Goal: Check status: Check status

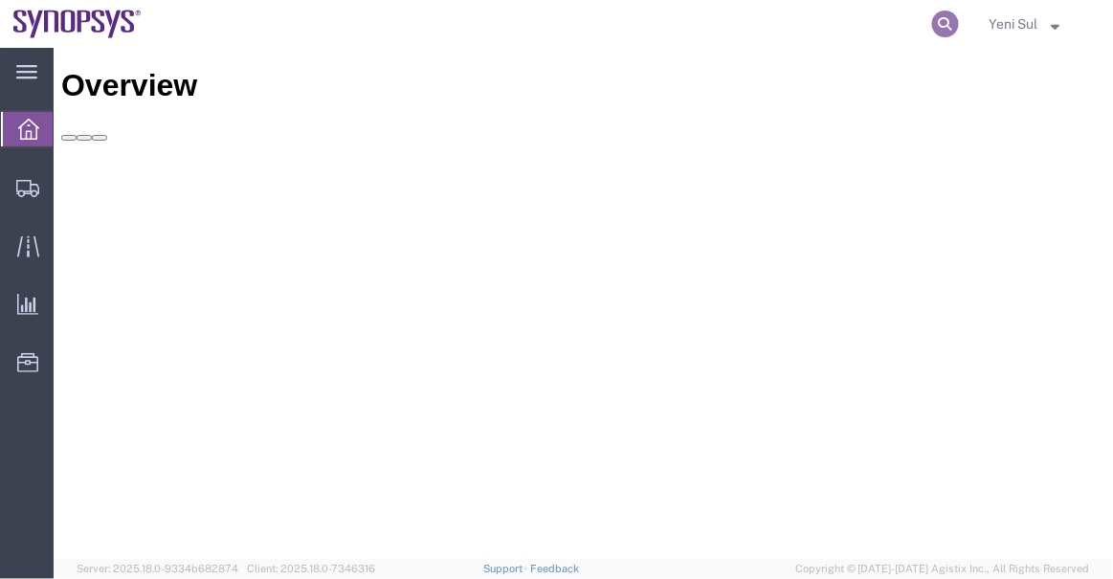
click at [947, 22] on icon at bounding box center [945, 24] width 27 height 27
click at [718, 35] on input "search" at bounding box center [641, 24] width 582 height 46
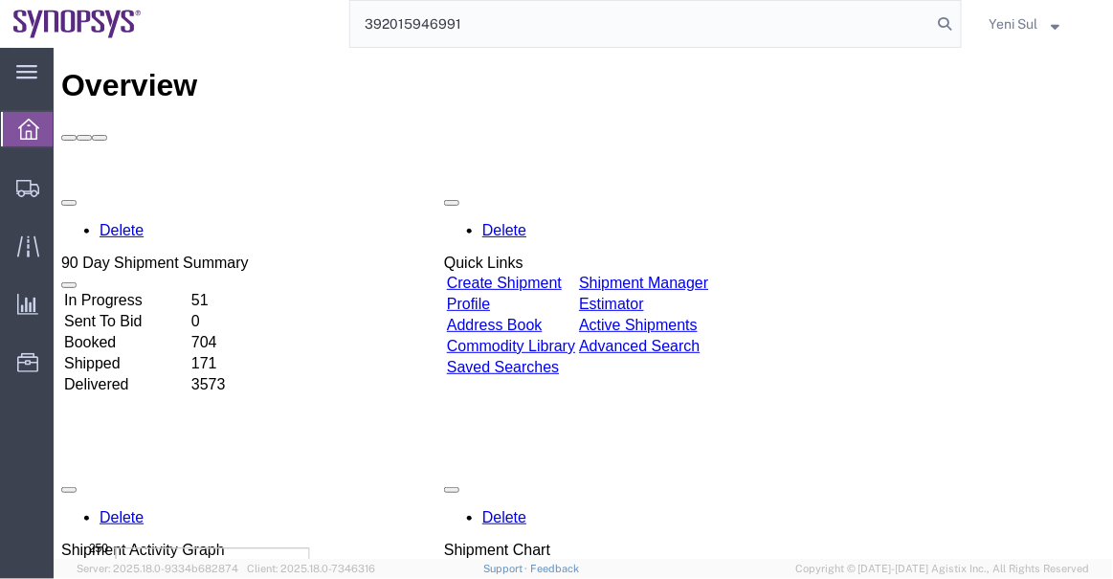
type input "392015946991"
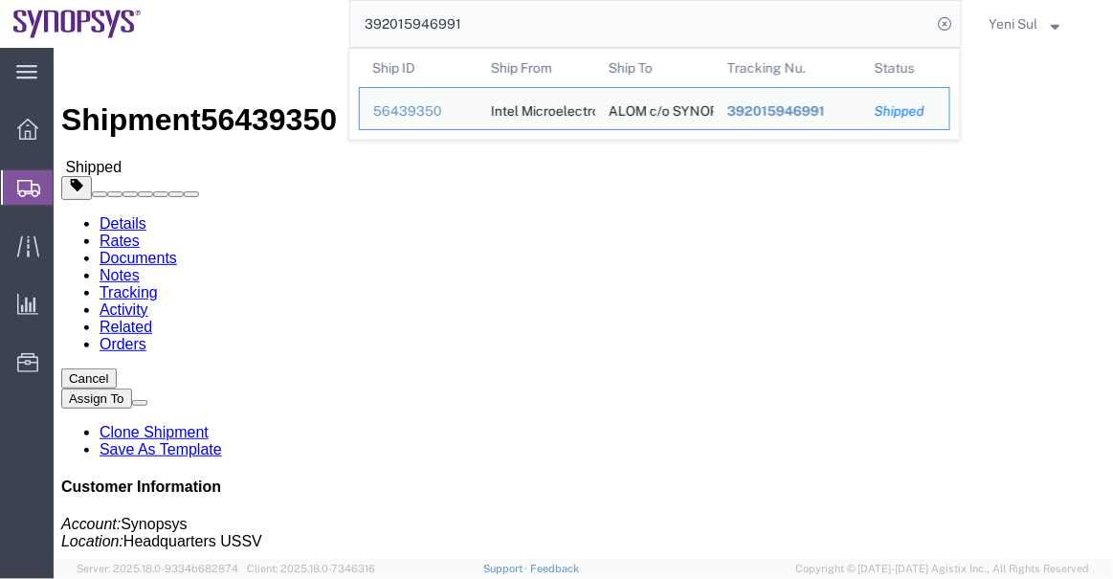
click div "Leg 1 - Small Parcel"
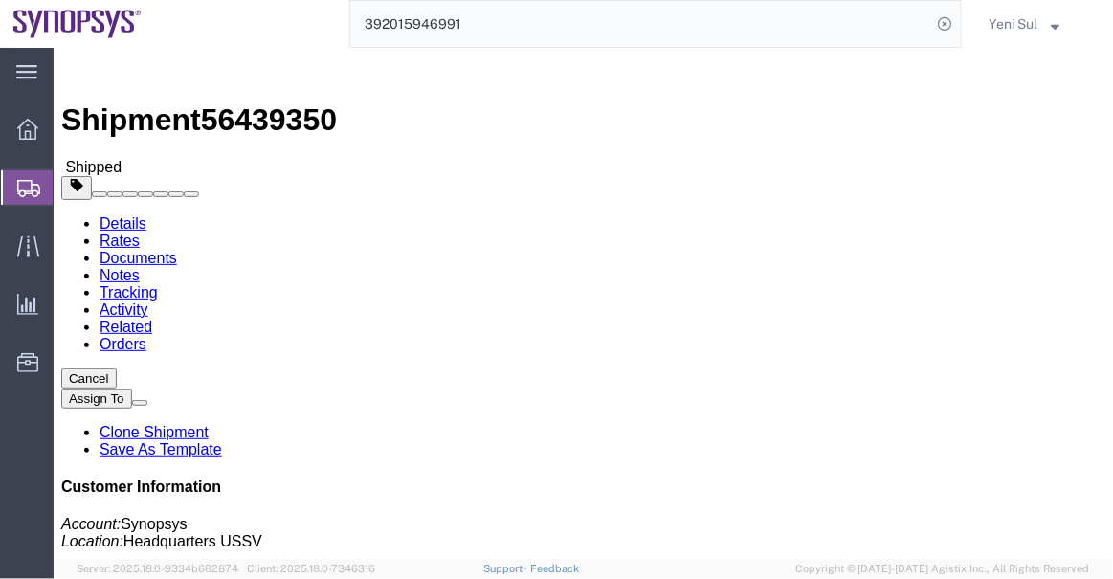
drag, startPoint x: 476, startPoint y: 375, endPoint x: 406, endPoint y: 308, distance: 97.5
click div "Shipment Detail Ship From Intel Microelectronics (Tan, [PERSON_NAME]) Intel Plo…"
click link "Documents"
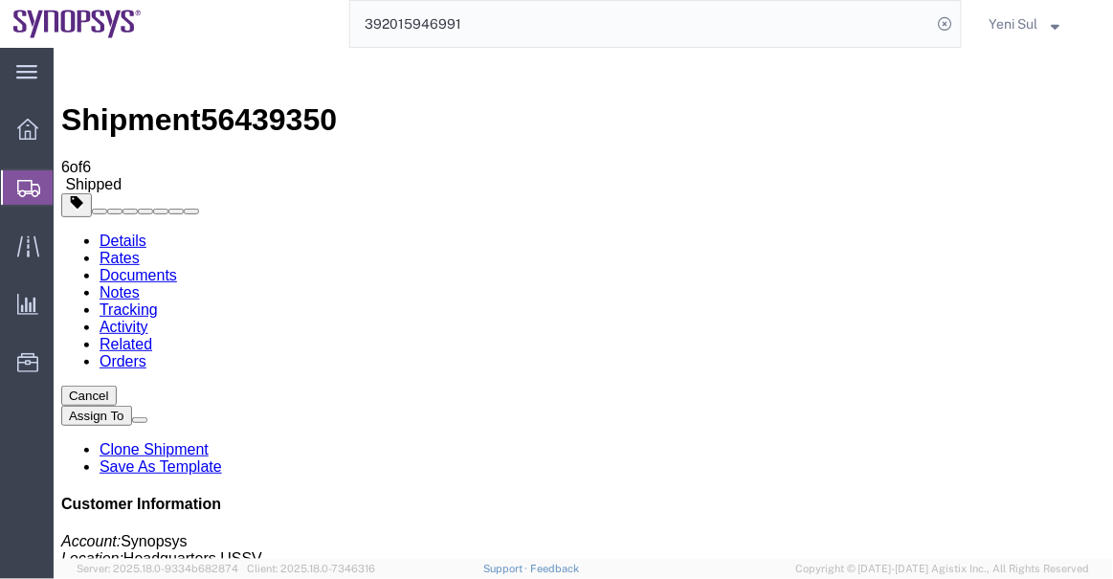
click at [109, 232] on link "Details" at bounding box center [122, 240] width 47 height 16
click link "Tracking"
